Goal: Subscribe to service/newsletter

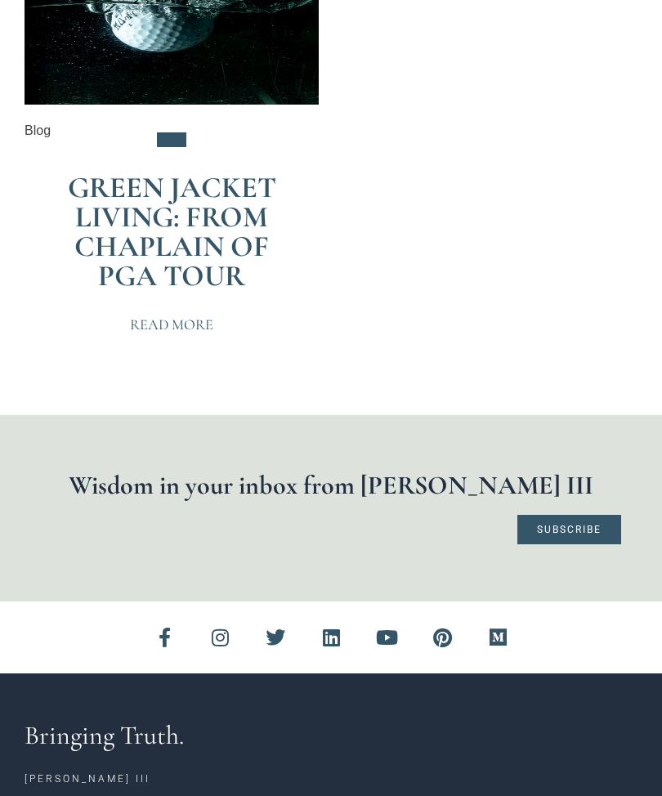
scroll to position [499, 0]
click at [124, 487] on h1 "Wisdom in your inbox from [PERSON_NAME] III" at bounding box center [331, 485] width 580 height 26
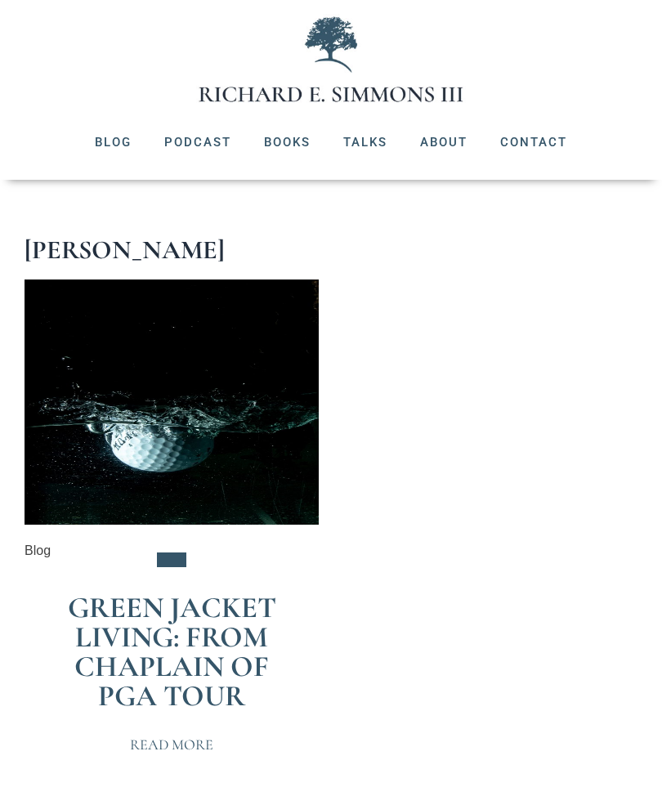
scroll to position [73, 0]
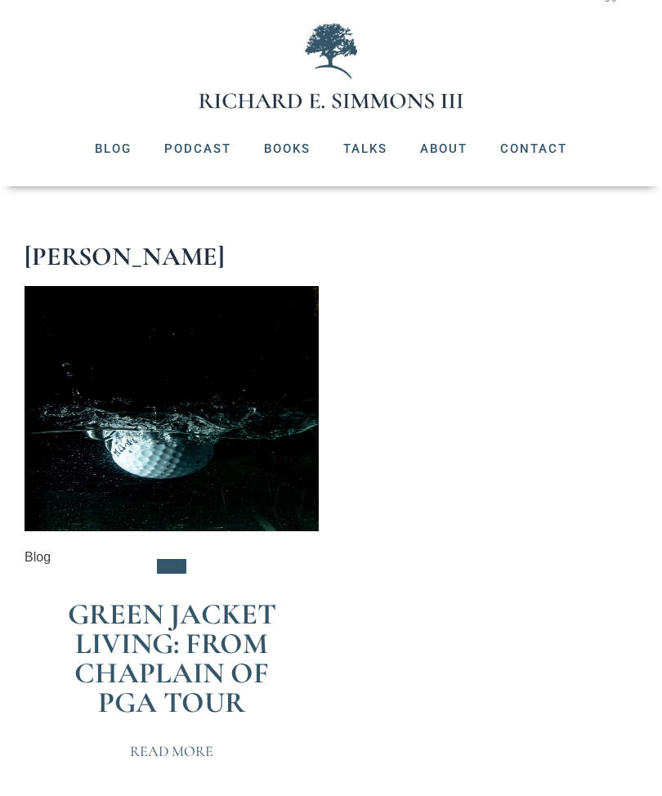
click at [110, 147] on link "Blog" at bounding box center [112, 148] width 69 height 42
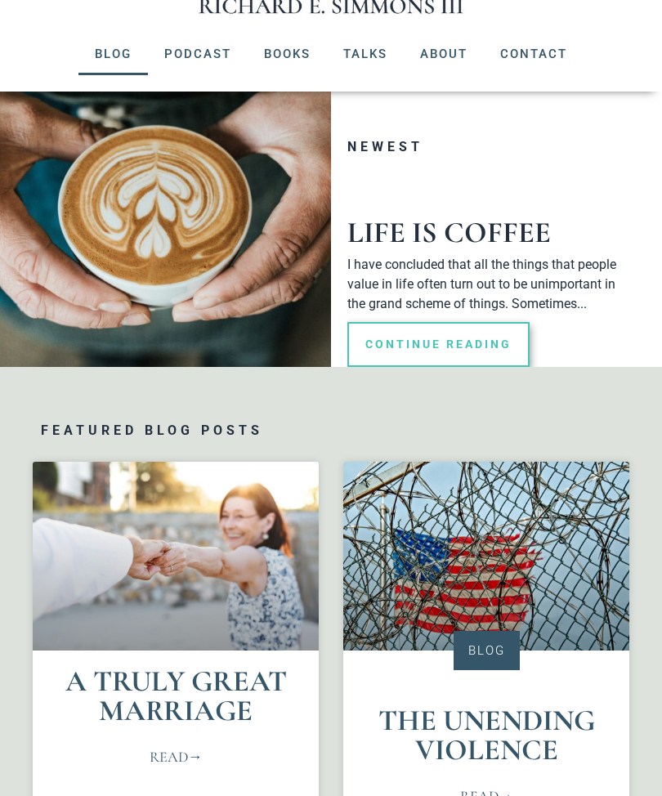
scroll to position [167, 0]
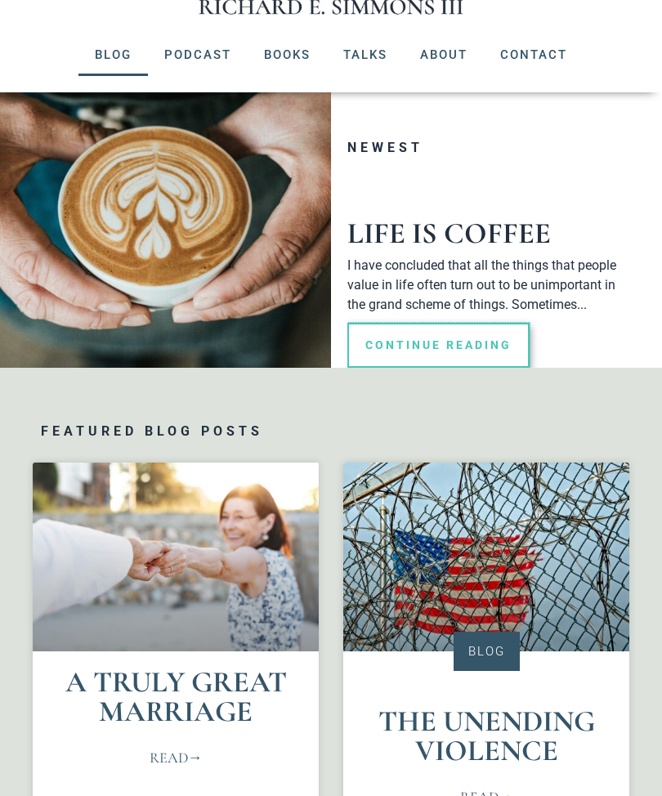
click at [408, 351] on link "Continue Reading" at bounding box center [438, 345] width 182 height 45
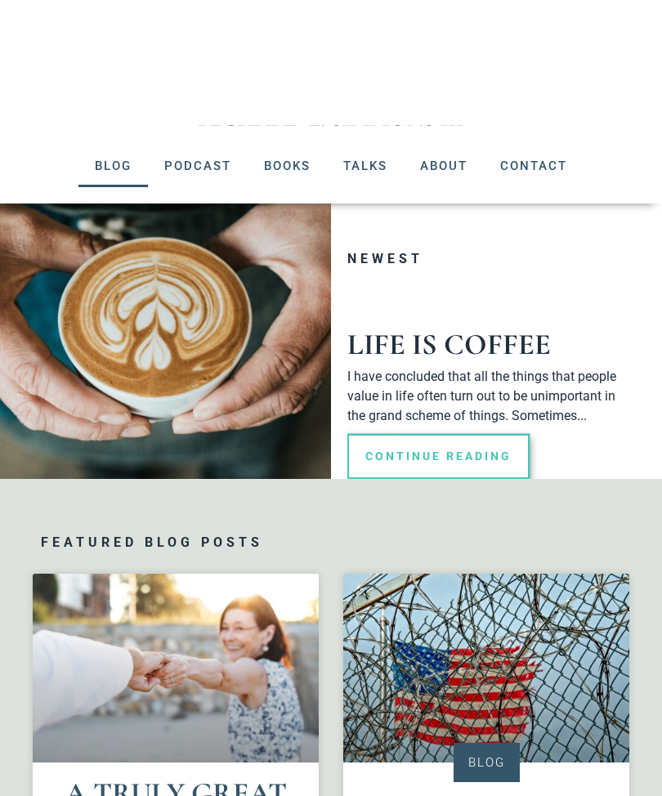
scroll to position [41, 0]
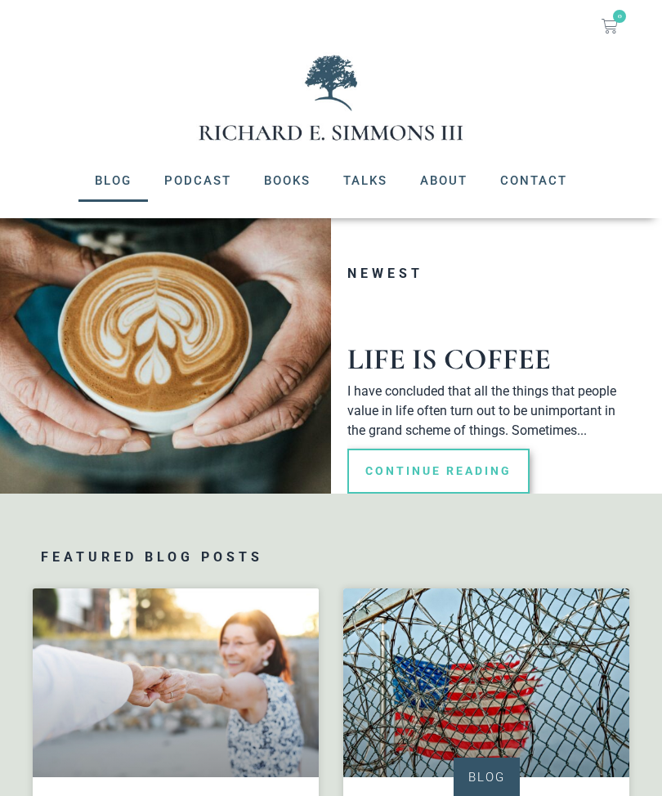
click at [544, 185] on link "Contact" at bounding box center [534, 180] width 100 height 42
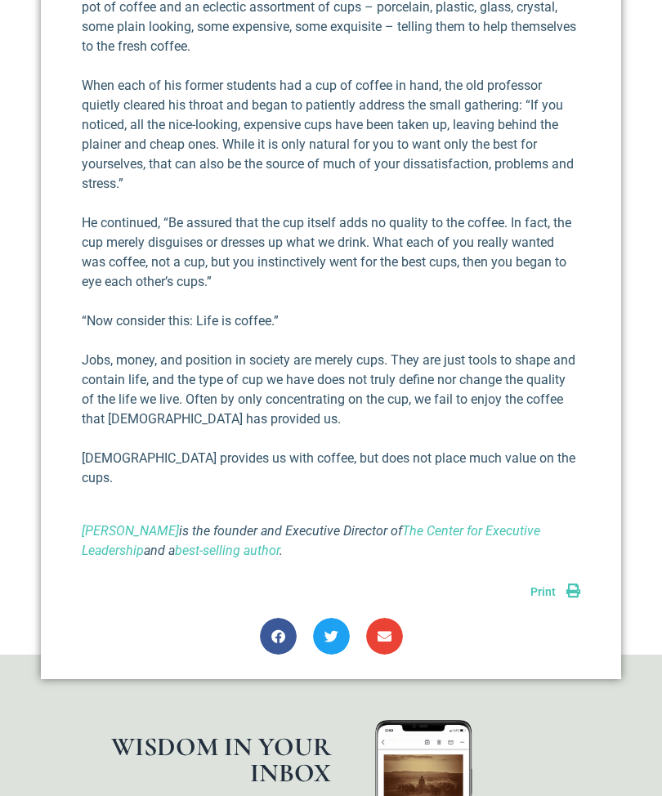
scroll to position [834, 0]
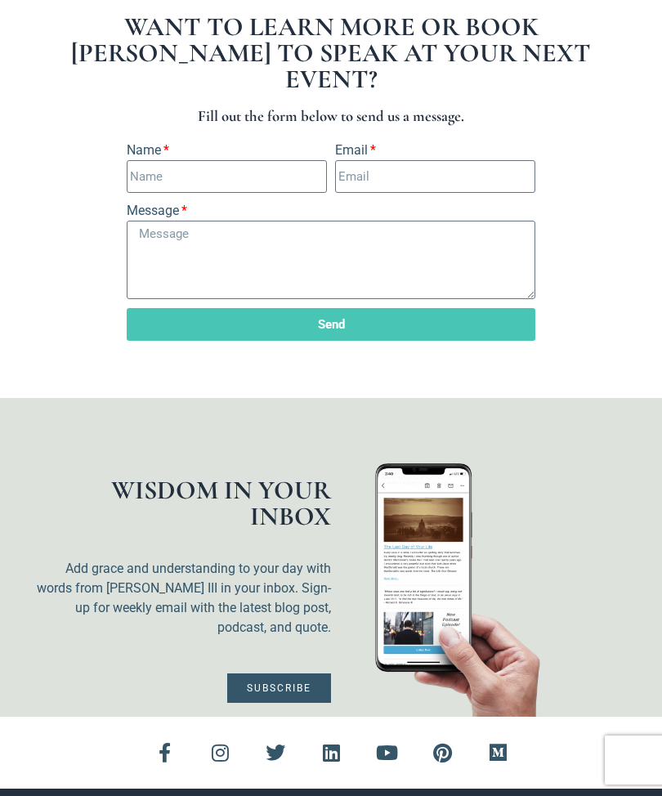
scroll to position [396, 0]
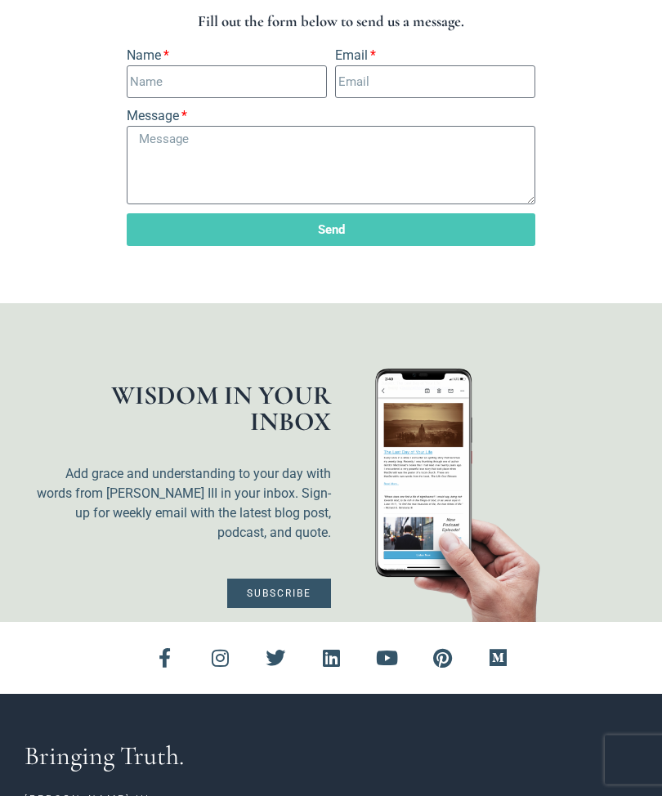
click at [282, 579] on link "Subscribe" at bounding box center [279, 593] width 104 height 29
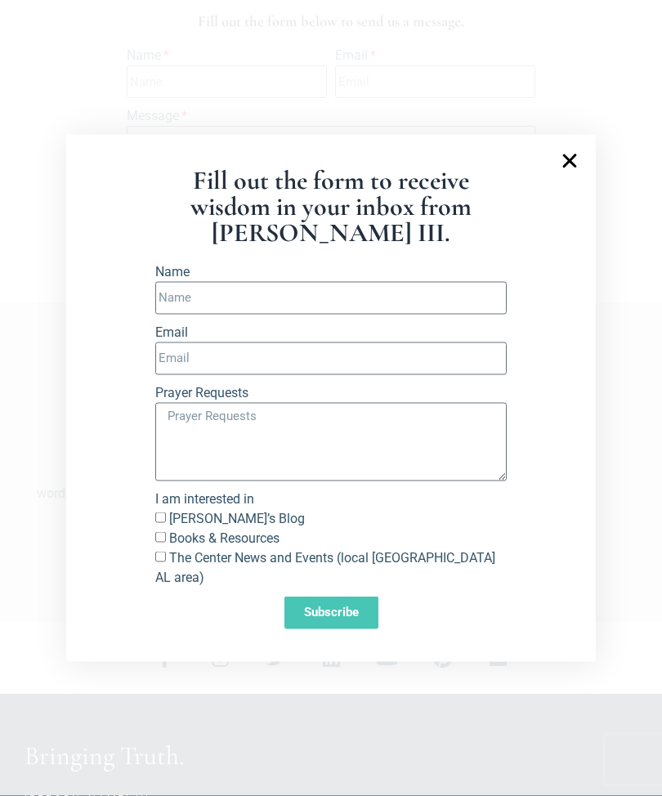
scroll to position [397, 0]
click at [422, 314] on input "Name" at bounding box center [330, 298] width 351 height 33
type input "reid kennedy"
type input "rkennedy2@yahoo.com"
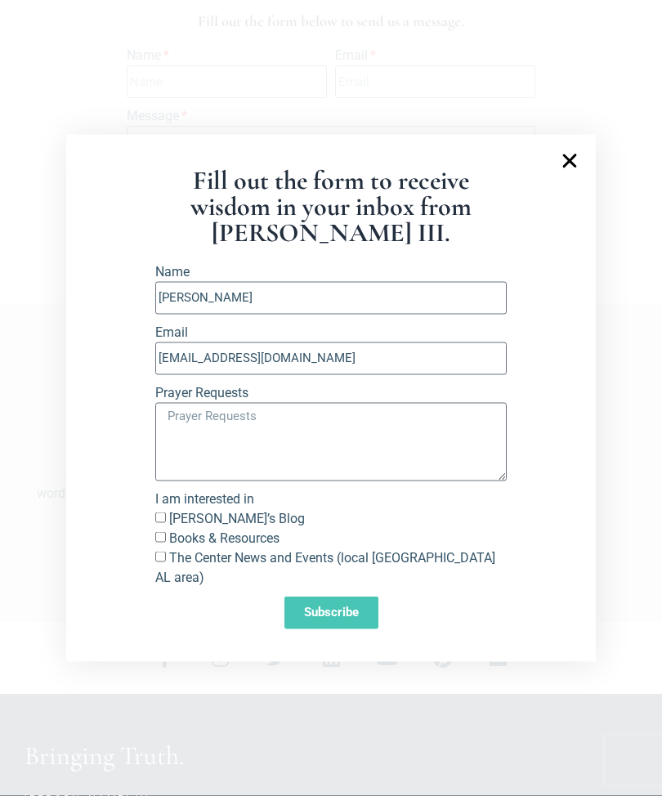
click at [160, 523] on input "Richard’s Blog" at bounding box center [160, 517] width 11 height 11
checkbox input "true"
click at [172, 546] on label "Books & Resources" at bounding box center [224, 538] width 110 height 16
click at [166, 542] on input "Books & Resources" at bounding box center [160, 537] width 11 height 11
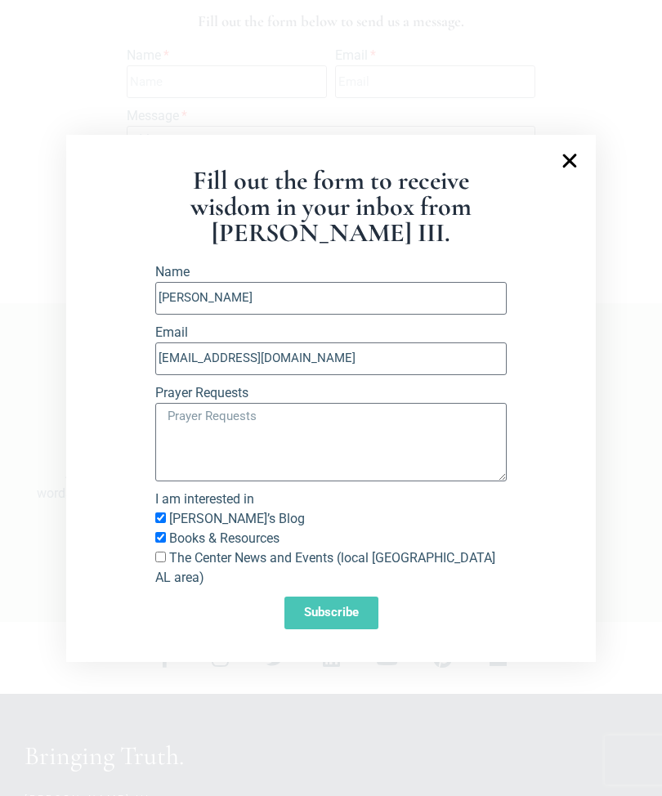
click at [160, 542] on input "Books & Resources" at bounding box center [160, 537] width 11 height 11
checkbox input "false"
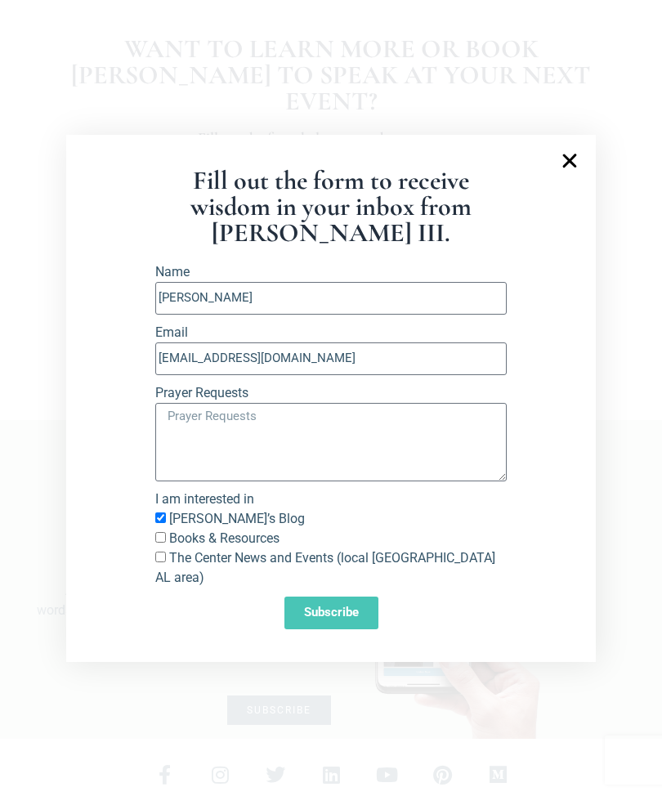
scroll to position [284, 0]
click at [566, 171] on icon "Close" at bounding box center [570, 161] width 20 height 20
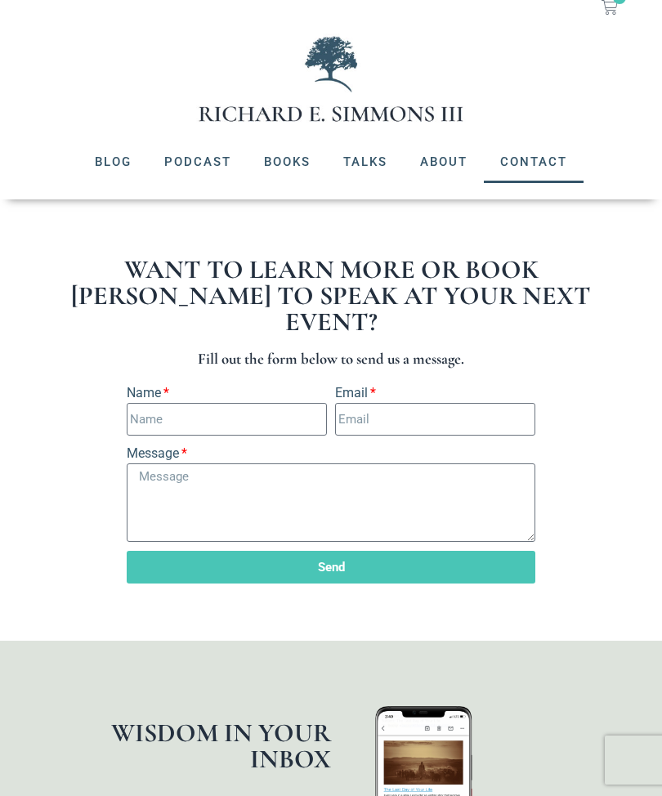
scroll to position [59, 0]
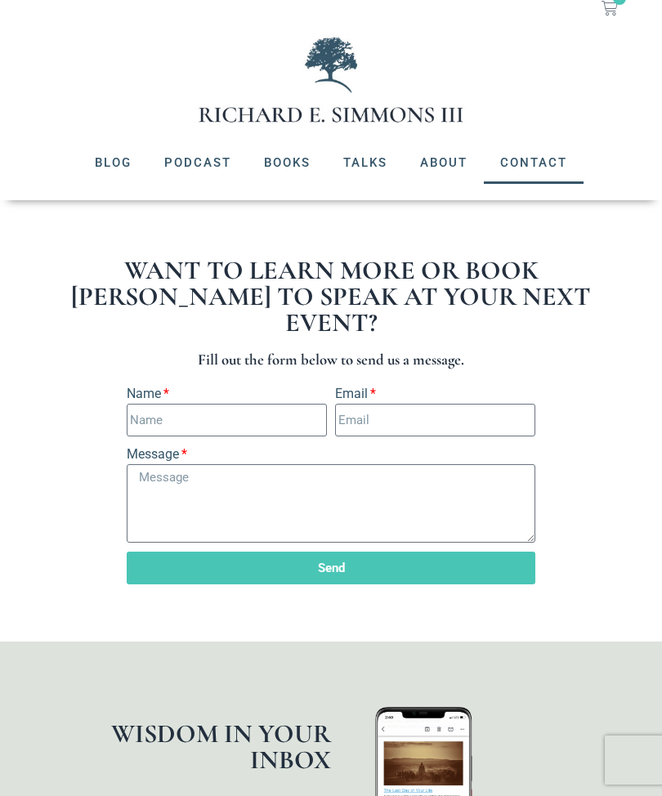
click at [290, 163] on link "Books" at bounding box center [287, 162] width 79 height 42
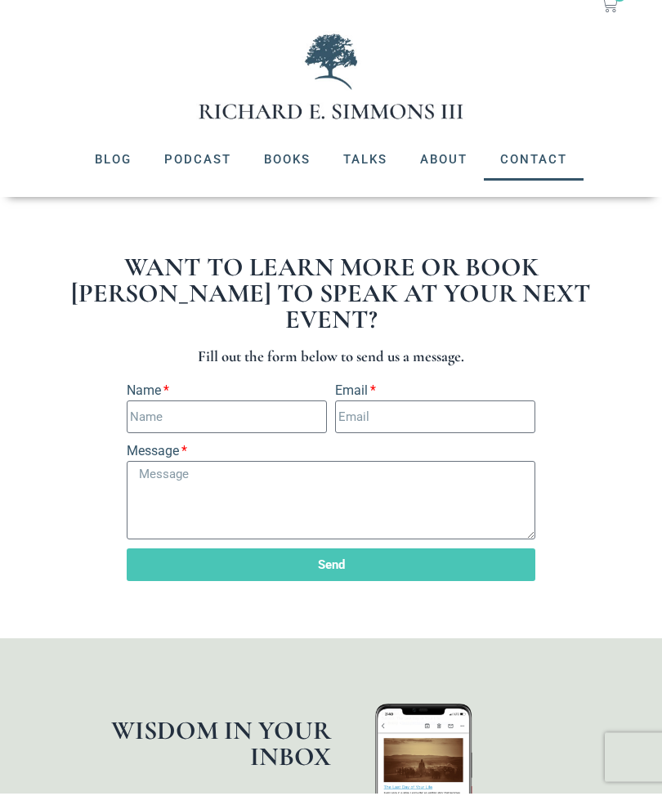
scroll to position [415, 0]
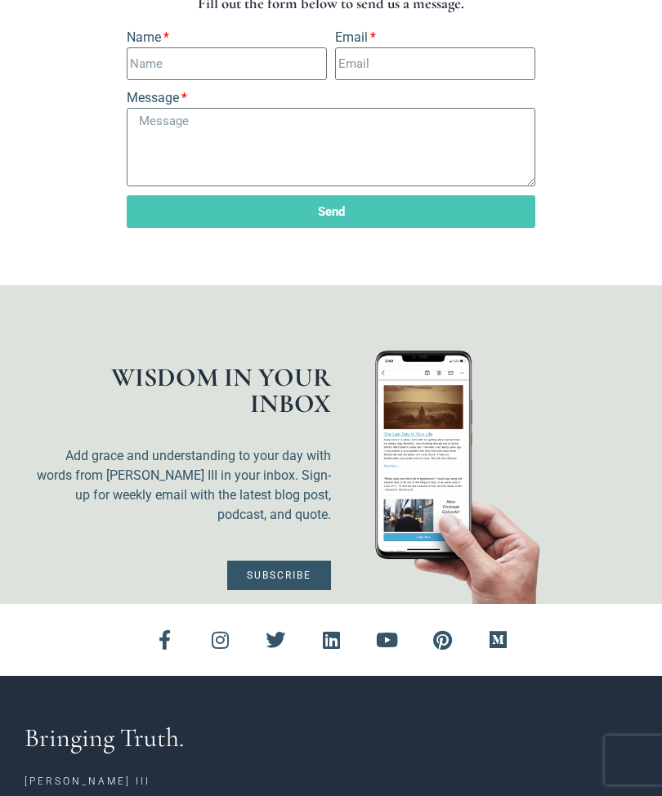
click at [283, 570] on span "Subscribe" at bounding box center [279, 575] width 65 height 10
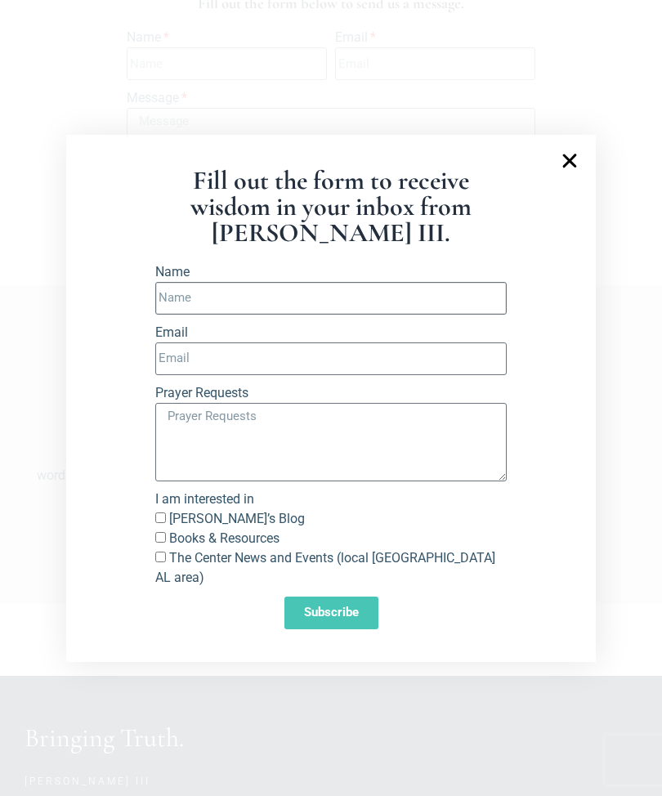
click at [195, 314] on input "Name" at bounding box center [330, 298] width 351 height 33
click at [465, 314] on input "Name" at bounding box center [330, 298] width 351 height 33
type input "Reid Kennedy"
click at [399, 375] on input "Email" at bounding box center [330, 358] width 351 height 33
type input "rkennedy2@yahoo.com"
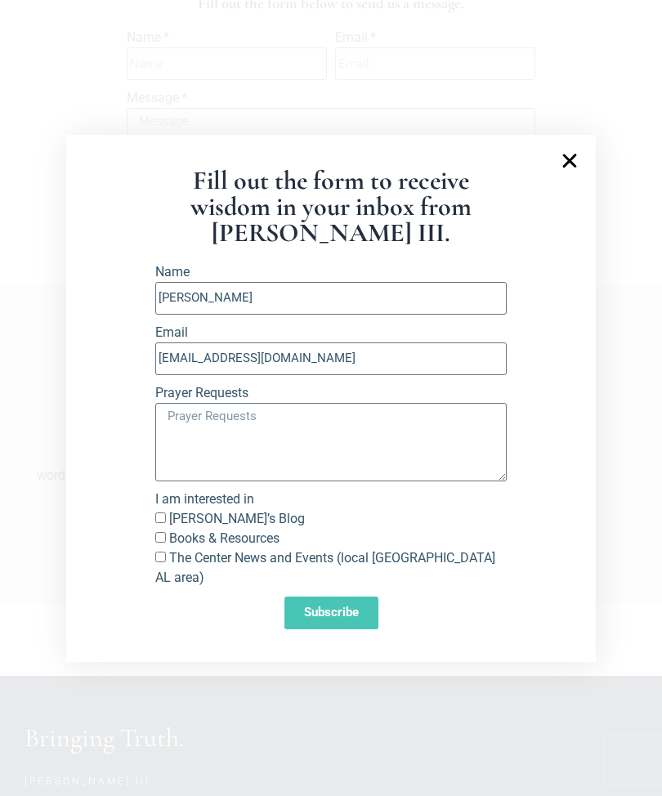
click at [166, 523] on input "Richard’s Blog" at bounding box center [160, 517] width 11 height 11
checkbox input "true"
click at [346, 618] on span "Subscribe" at bounding box center [331, 612] width 55 height 12
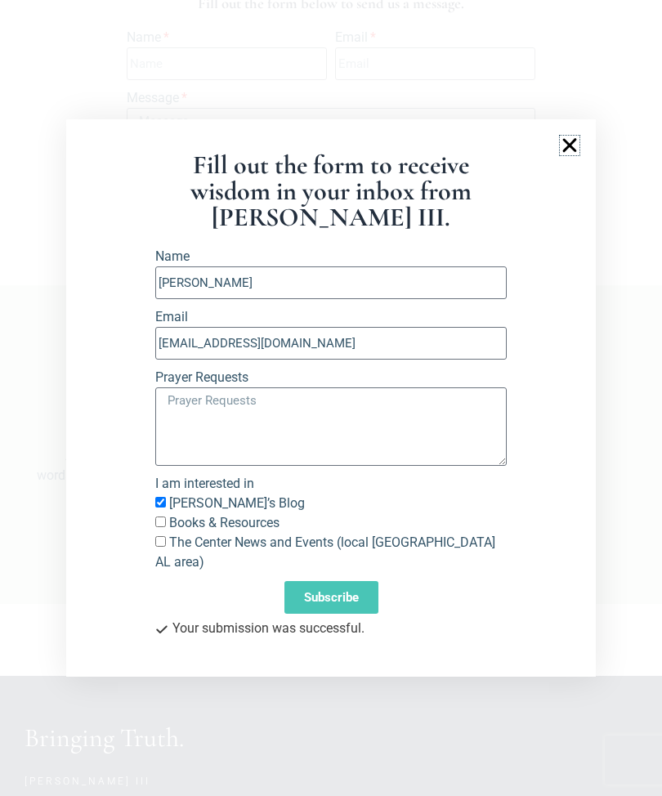
click at [565, 155] on icon "Close" at bounding box center [570, 146] width 20 height 20
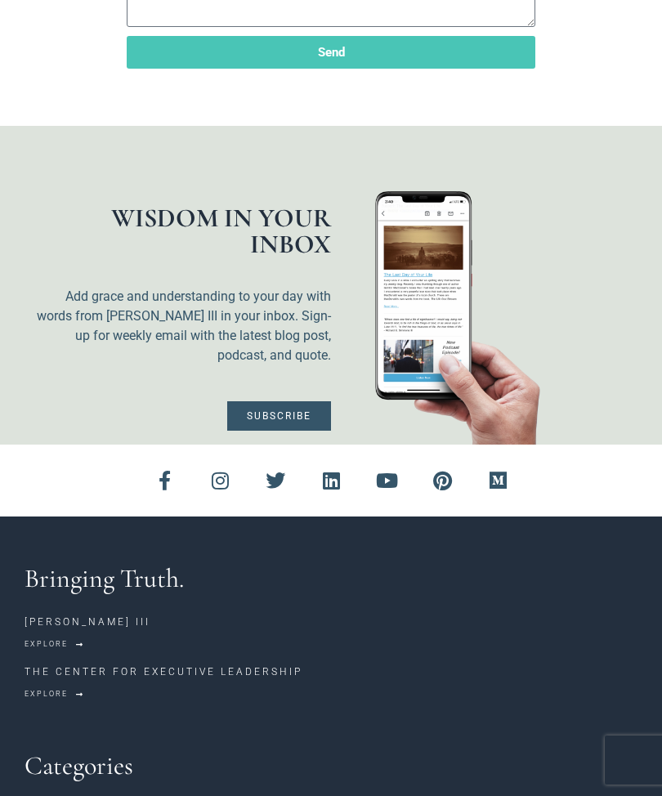
scroll to position [803, 0]
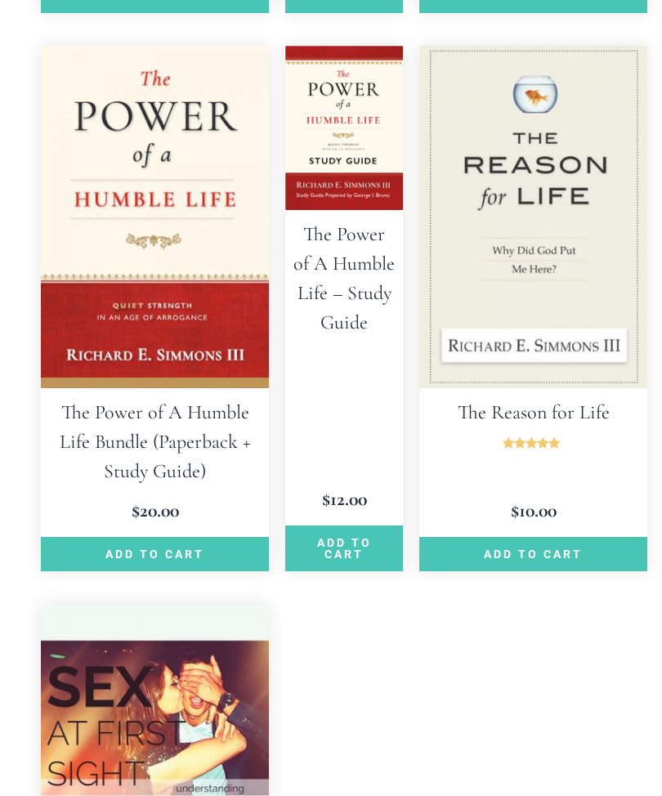
scroll to position [2624, 0]
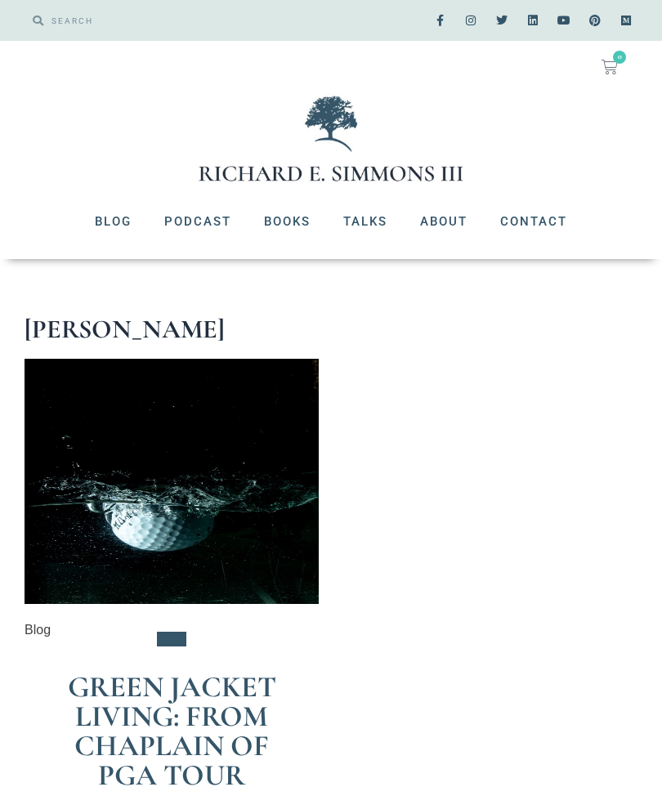
scroll to position [73, 0]
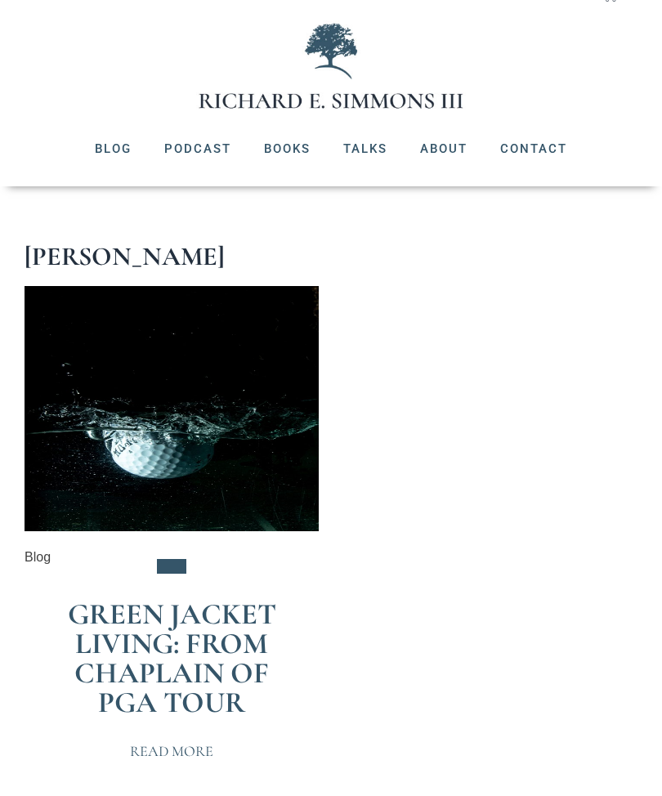
click at [0, 369] on section "Green Jacket Living: From Chaplain of PGA Tour Read More" at bounding box center [331, 560] width 662 height 564
click at [0, 520] on section "Green Jacket Living: From Chaplain of PGA Tour Read More" at bounding box center [331, 560] width 662 height 564
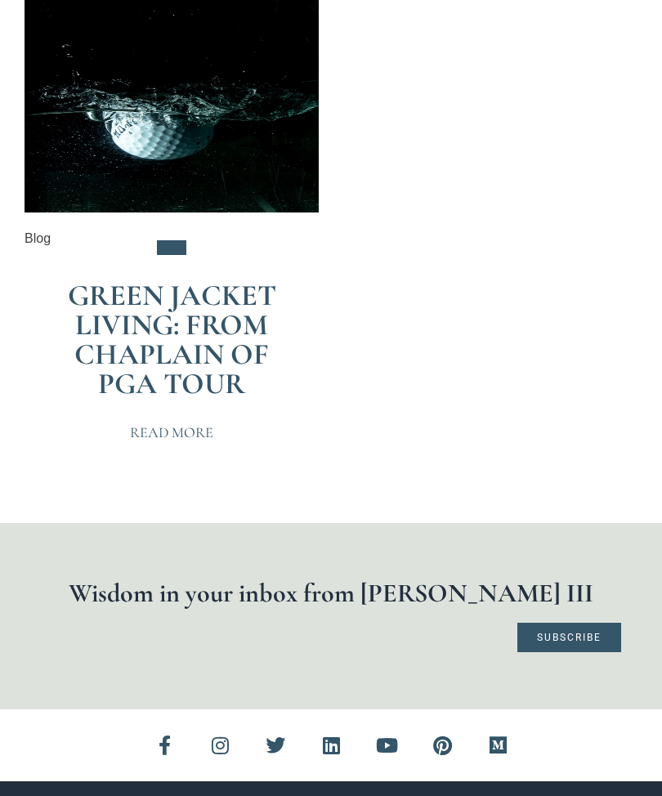
scroll to position [457, 0]
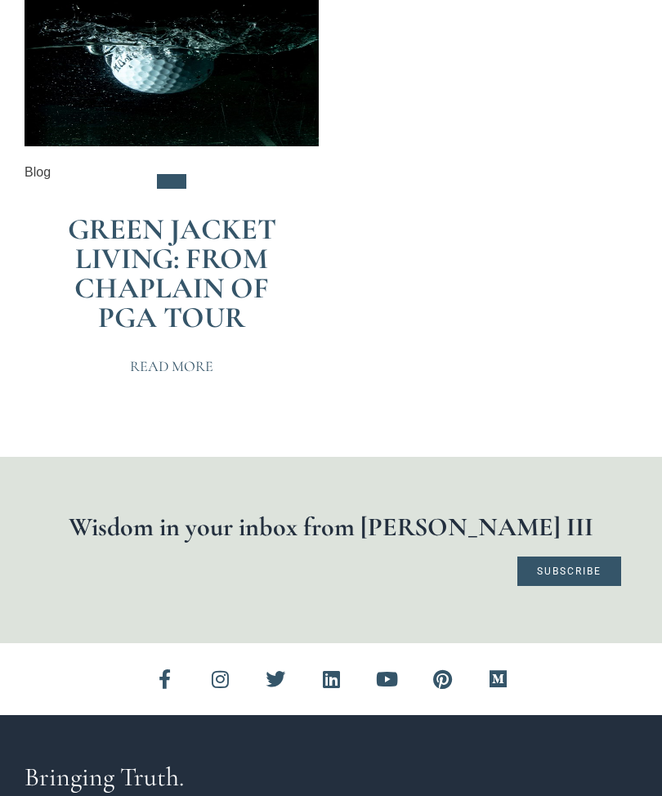
click at [162, 365] on span "Read More" at bounding box center [171, 366] width 83 height 15
